Goal: Task Accomplishment & Management: Manage account settings

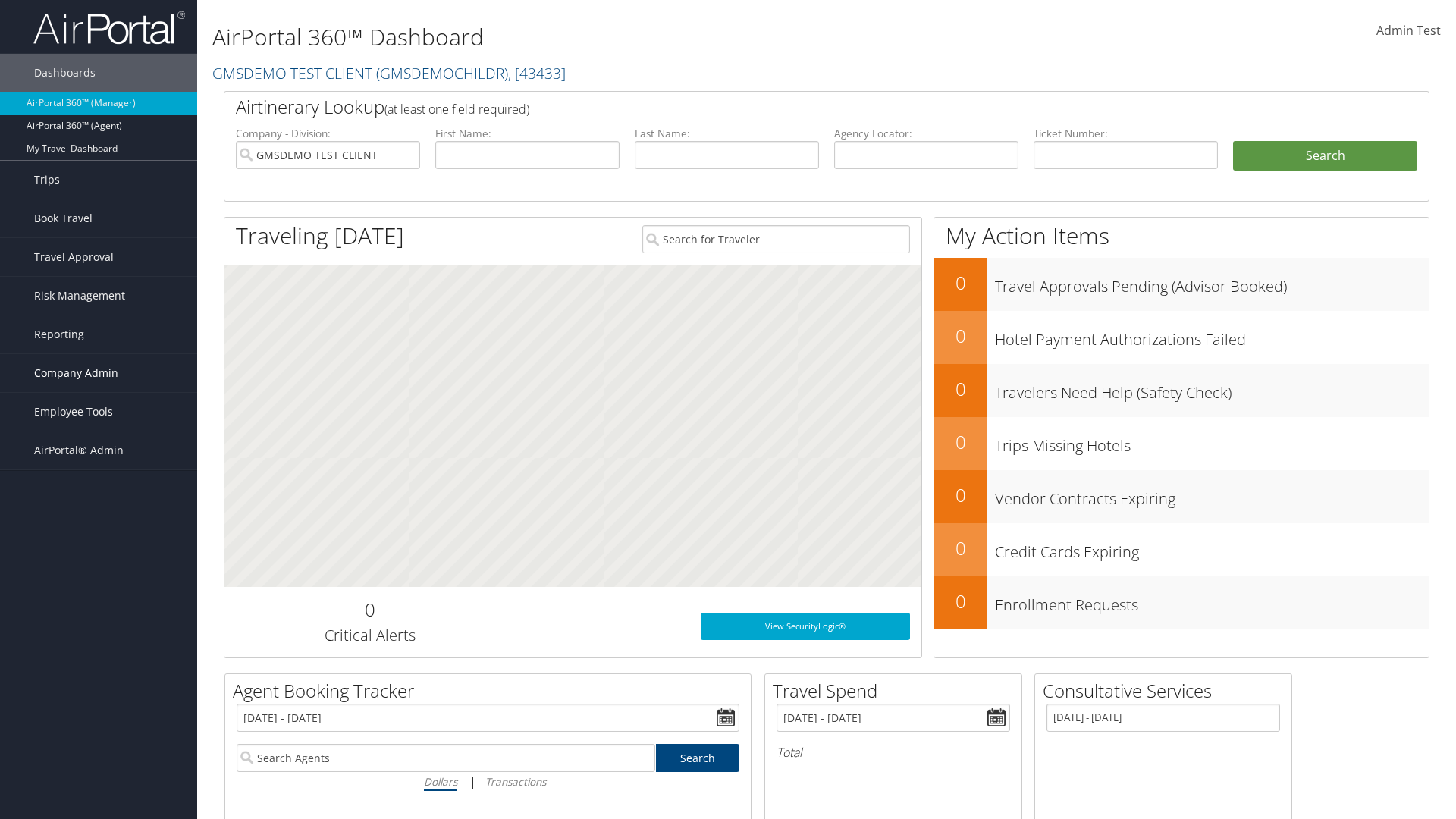
click at [99, 373] on span "Company Admin" at bounding box center [76, 373] width 84 height 38
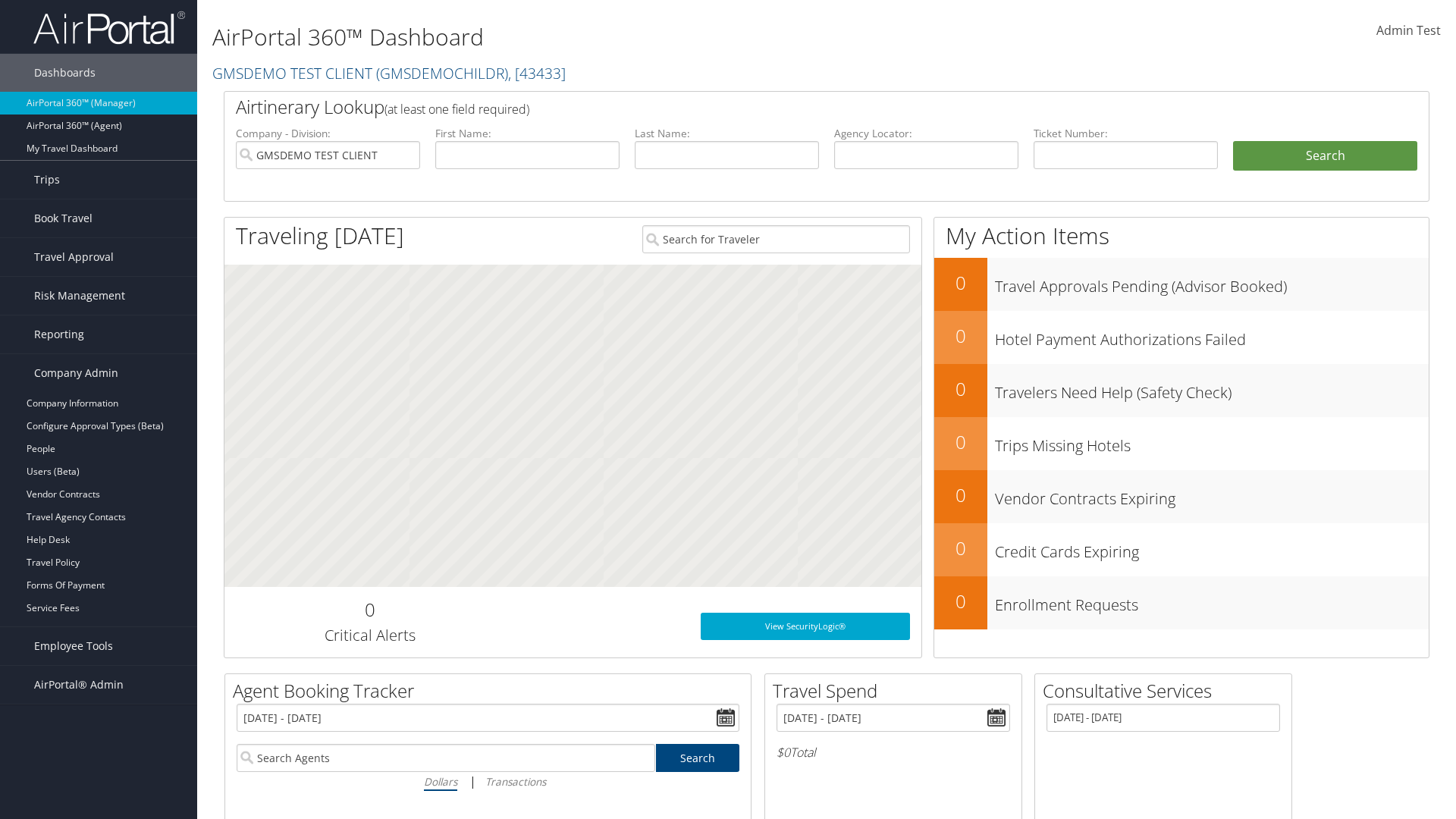
click at [99, 653] on link "Report Settings" at bounding box center [98, 653] width 197 height 23
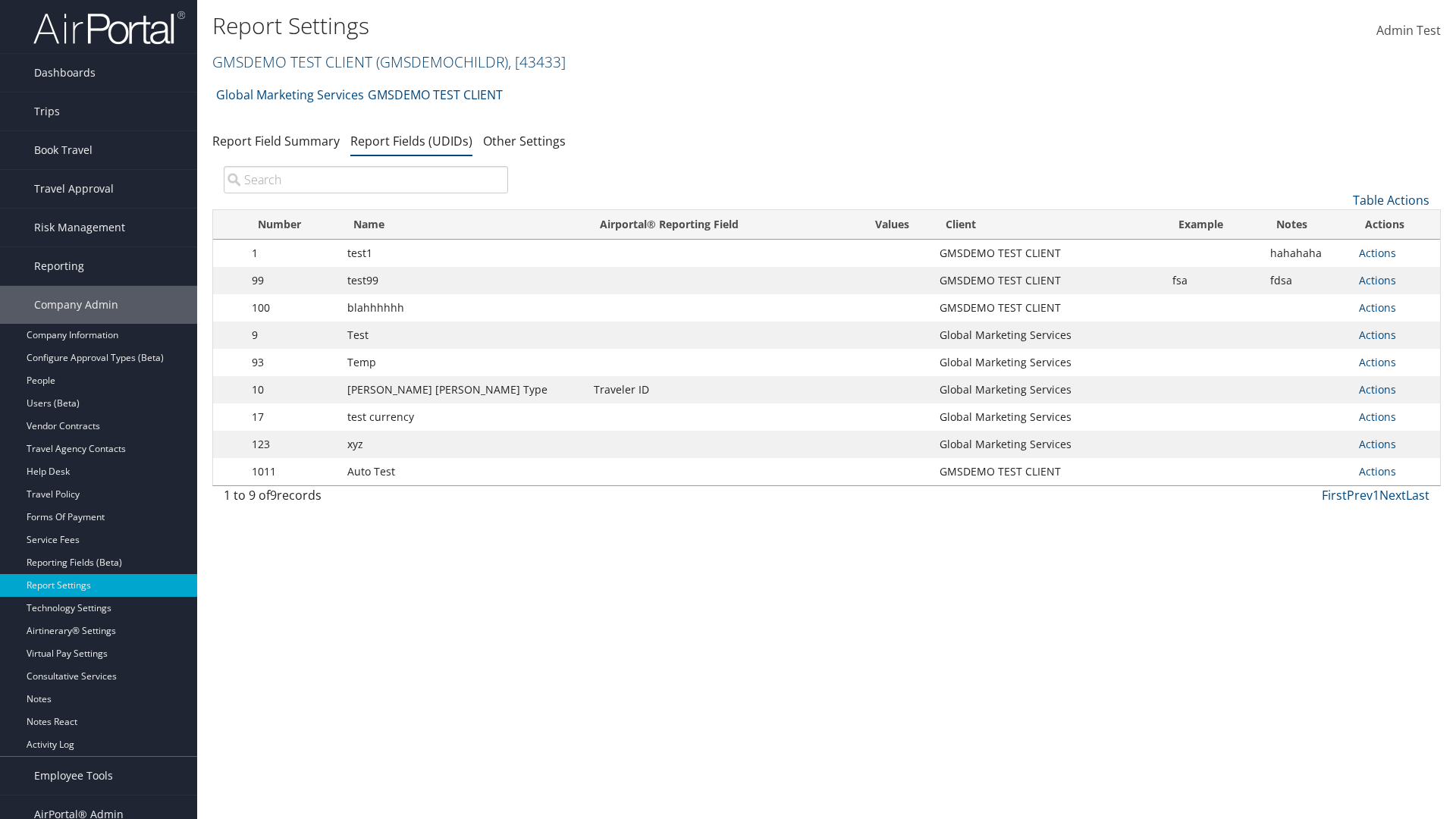
click at [291, 62] on link "GMSDEMO TEST CLIENT ( GMSDEMOCHILDR ) , [ 43433 ]" at bounding box center [388, 62] width 353 height 21
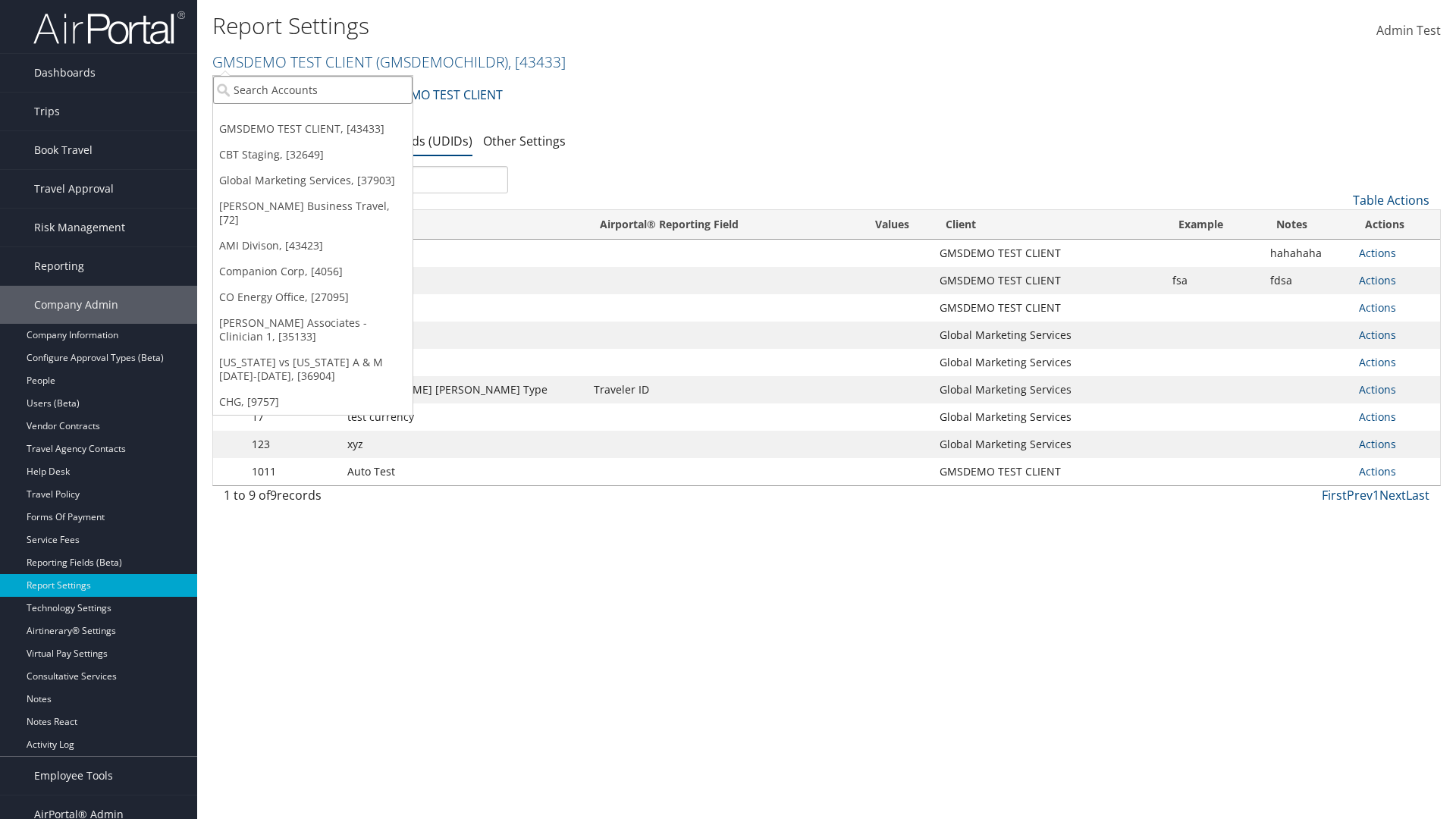
click at [312, 89] on input "search" at bounding box center [313, 89] width 200 height 28
type input "Global Marketing Services"
click at [326, 118] on div "Global Marketing Services (301946), [37903]" at bounding box center [326, 117] width 245 height 13
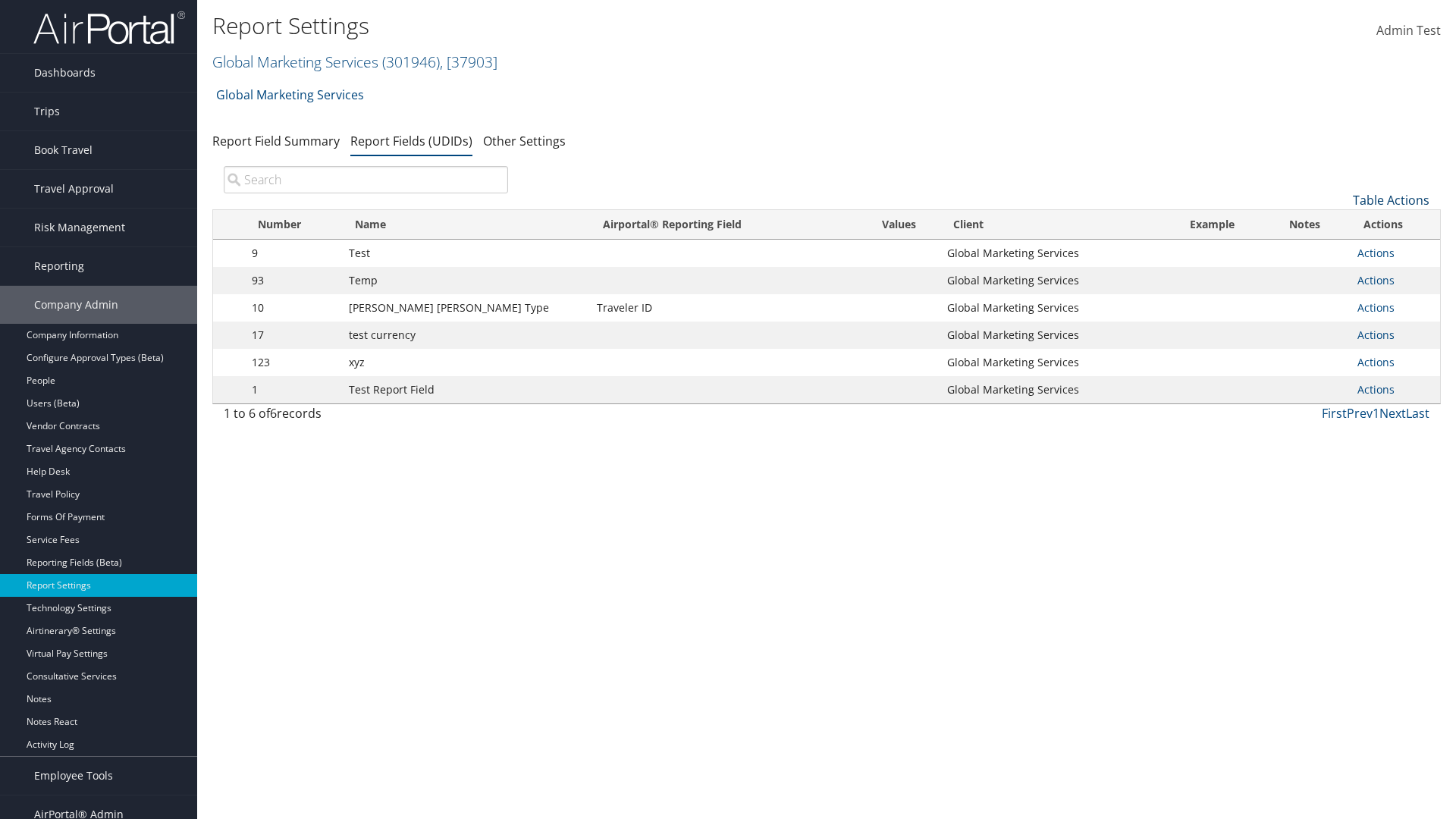
click at [1391, 200] on link "Table Actions" at bounding box center [1391, 201] width 76 height 17
click at [1340, 224] on link "New Record" at bounding box center [1341, 224] width 200 height 26
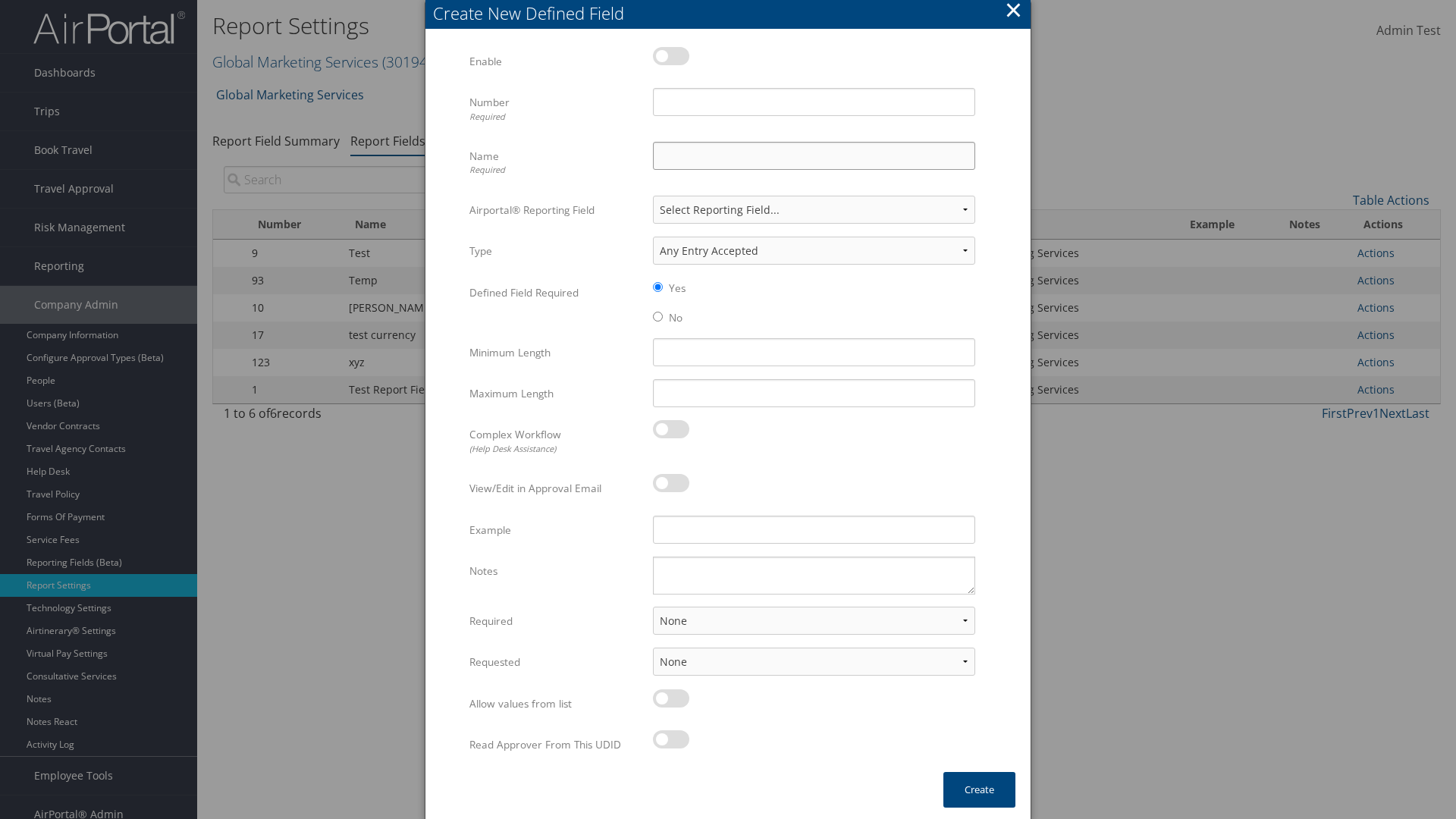
click at [814, 155] on input "Name Required" at bounding box center [814, 155] width 323 height 28
type input "Test Report Dummy"
click at [814, 102] on input "Number Required" at bounding box center [814, 101] width 323 height 28
type input "1"
click at [979, 790] on button "Create" at bounding box center [979, 789] width 72 height 35
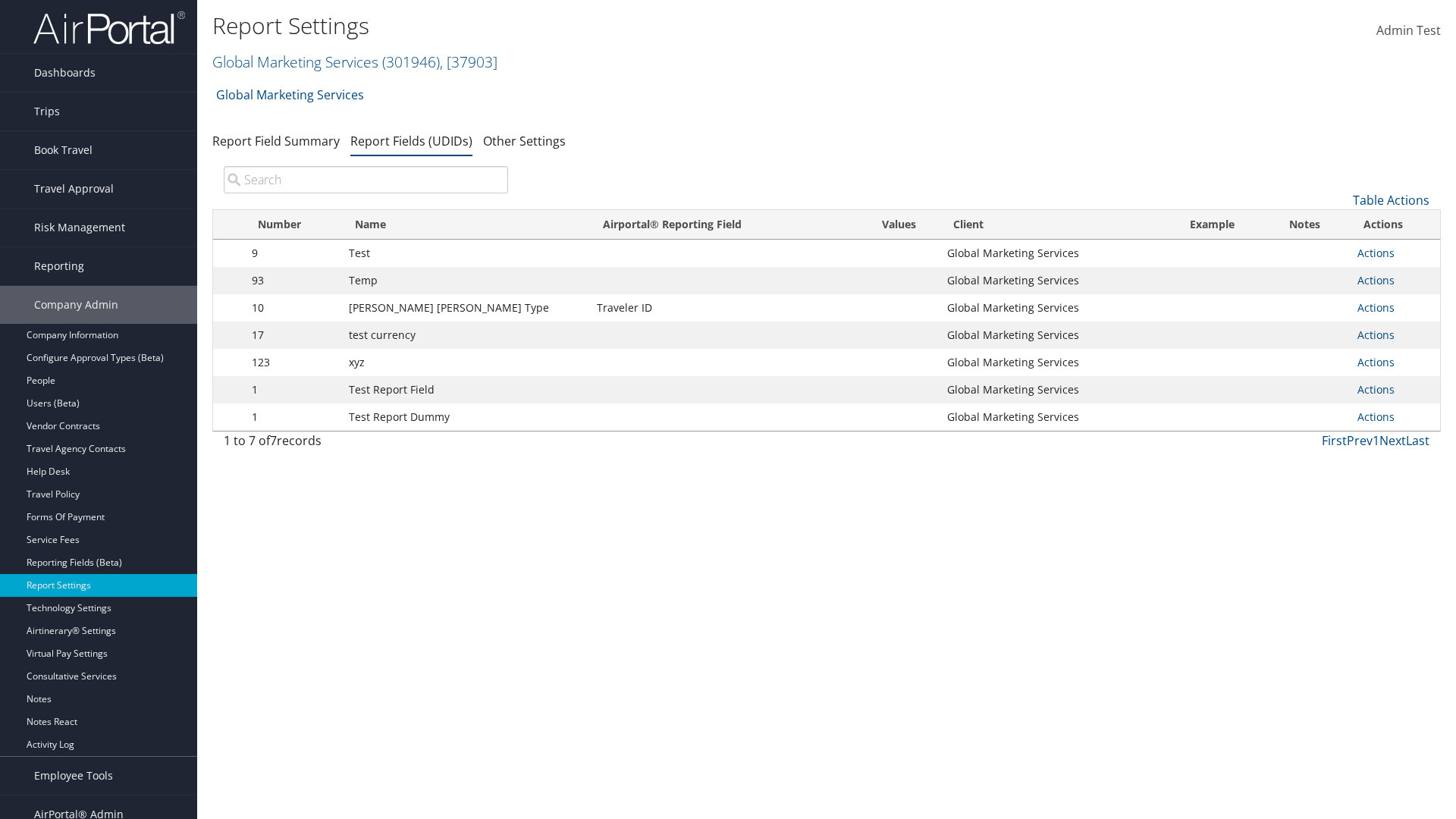
click at [1391, 417] on td "Actions Update Report Field Values Upload Report Field Values Edit Delete" at bounding box center [1395, 417] width 90 height 28
